Goal: Navigation & Orientation: Find specific page/section

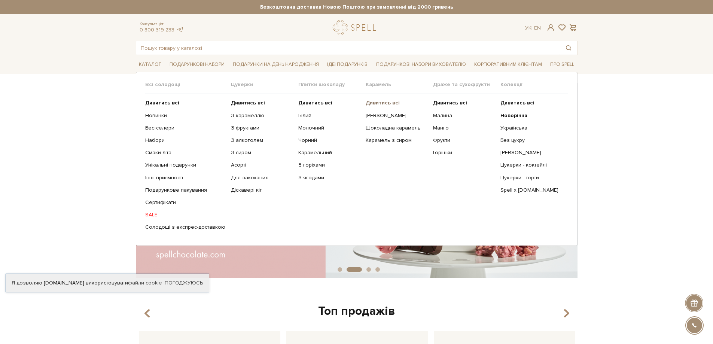
click at [390, 105] on b "Дивитись всі" at bounding box center [383, 103] width 34 height 6
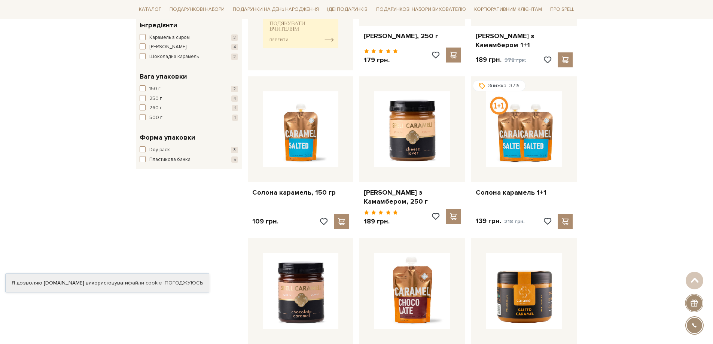
scroll to position [224, 0]
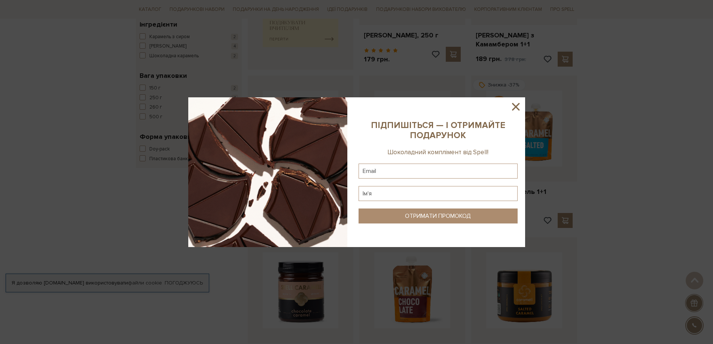
click at [517, 106] on icon at bounding box center [515, 106] width 7 height 7
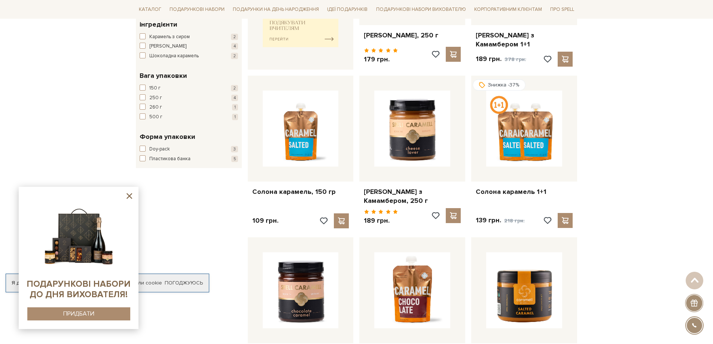
click at [131, 197] on icon at bounding box center [129, 196] width 6 height 6
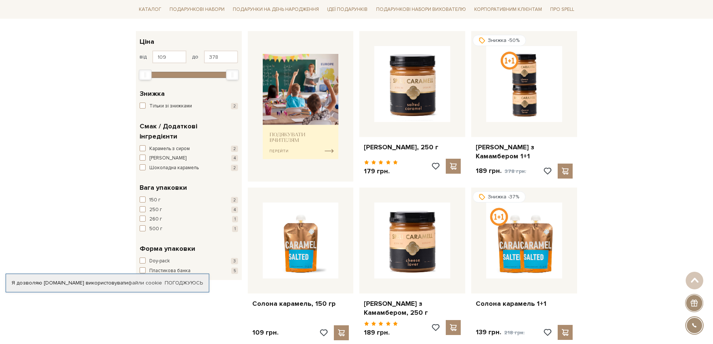
scroll to position [112, 0]
